Goal: Transaction & Acquisition: Book appointment/travel/reservation

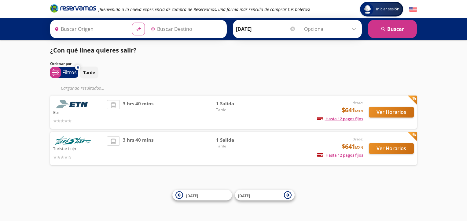
type input "[GEOGRAPHIC_DATA], [GEOGRAPHIC_DATA]"
type input "Poza Rica, Veracruz"
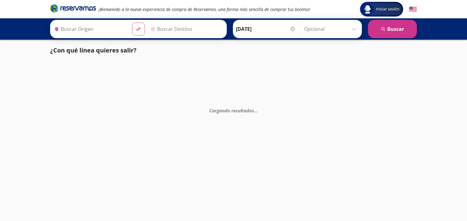
type input "[GEOGRAPHIC_DATA], [GEOGRAPHIC_DATA]"
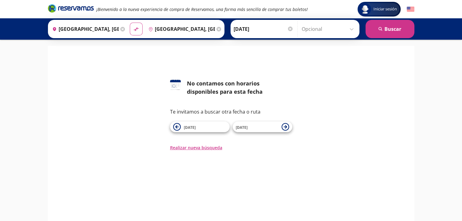
click at [117, 27] on div "Origen heroicons:map-pin-20-solid [GEOGRAPHIC_DATA], [GEOGRAPHIC_DATA]" at bounding box center [88, 29] width 77 height 16
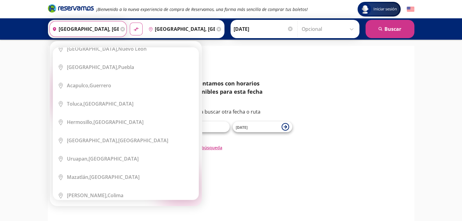
click at [262, 137] on div "126 No contamos con horarios disponibles para esta fecha Te invitamos a buscar …" at bounding box center [231, 115] width 122 height 72
